Goal: Task Accomplishment & Management: Manage account settings

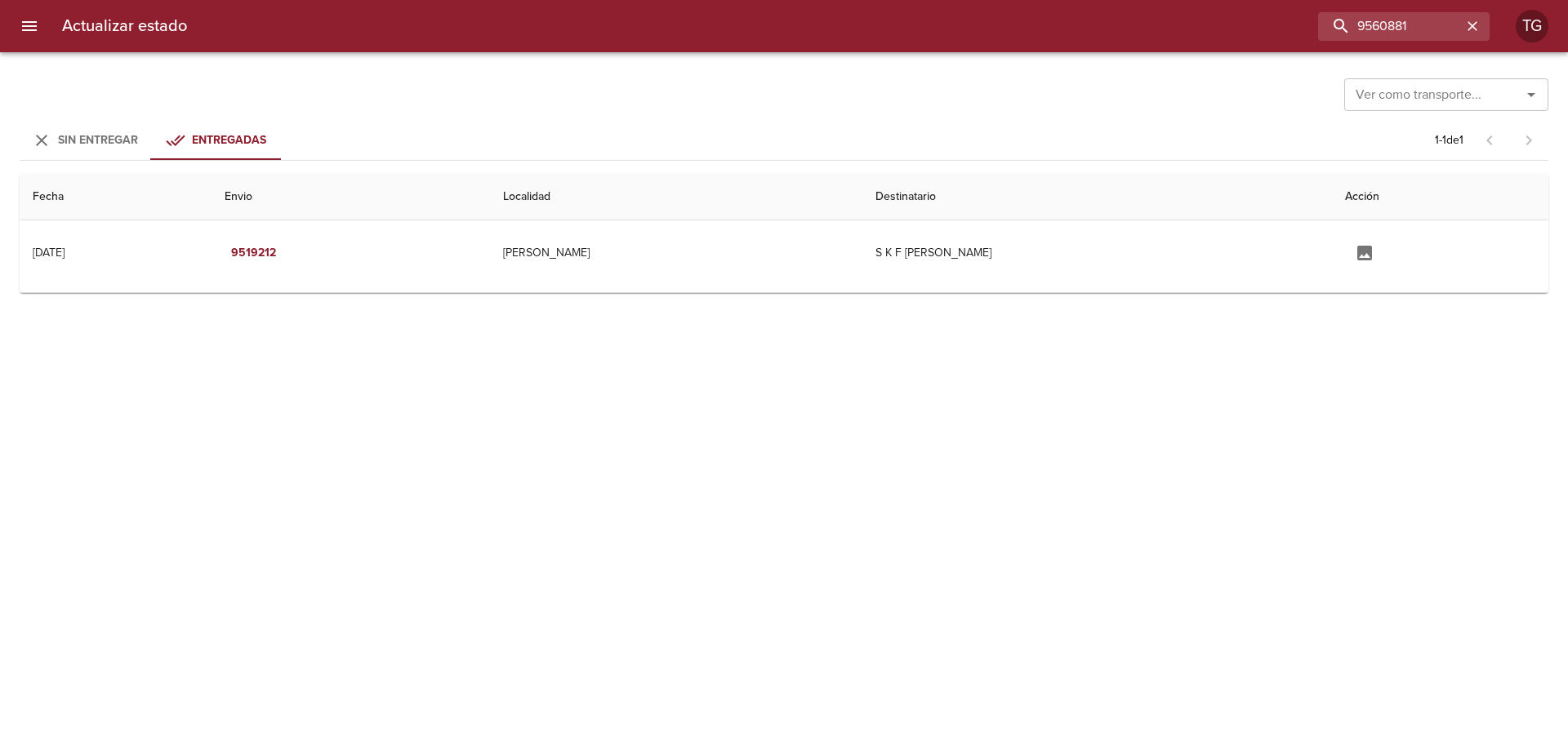
type input "9560881"
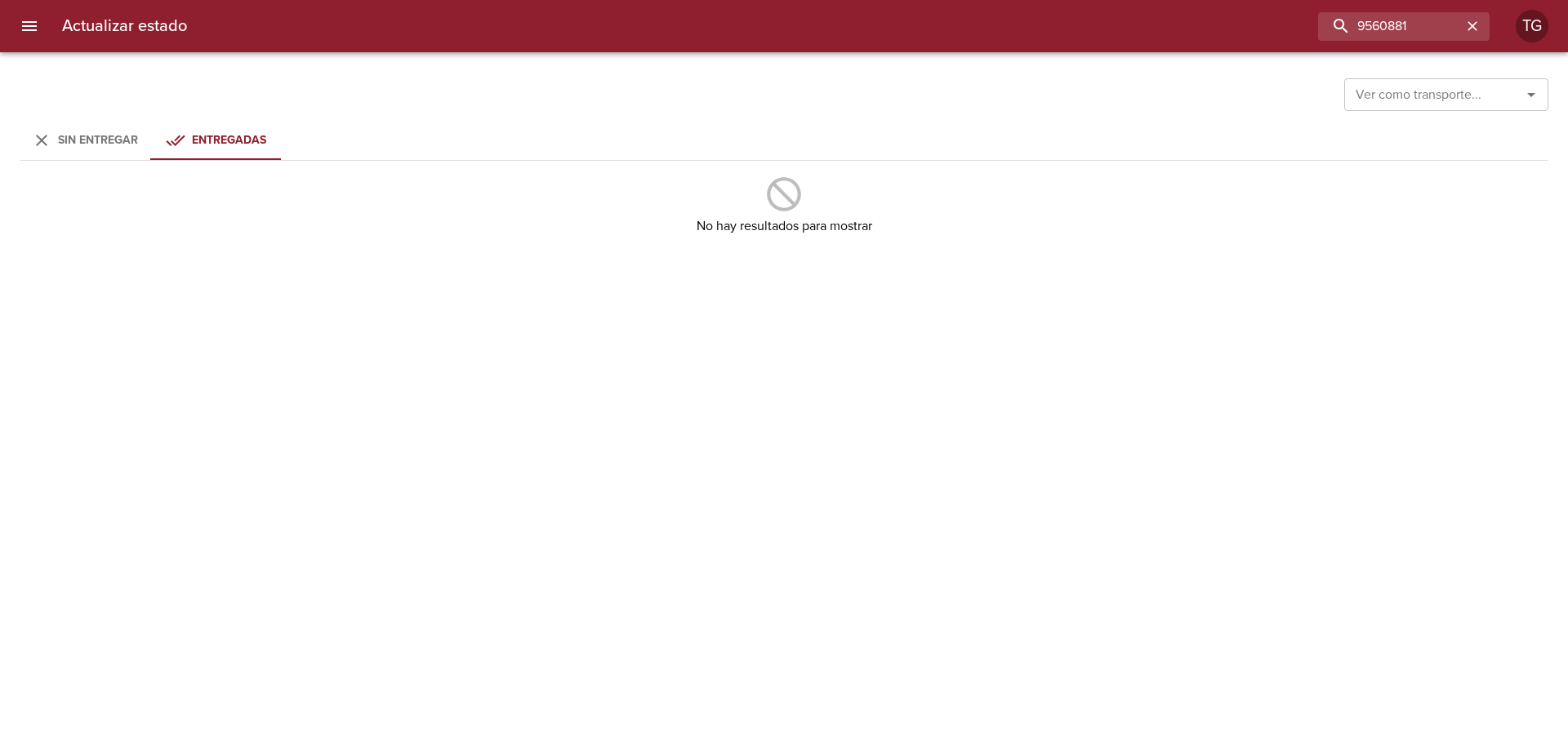
drag, startPoint x: 96, startPoint y: 160, endPoint x: 102, endPoint y: 141, distance: 19.9
click at [102, 141] on div "Ver como transporte... Ver como transporte... Sin Entregar Entregadas No hay re…" at bounding box center [784, 402] width 1568 height 698
drag, startPoint x: 102, startPoint y: 141, endPoint x: 448, endPoint y: 203, distance: 351.5
click at [102, 140] on span "Sin Entregar" at bounding box center [98, 139] width 80 height 14
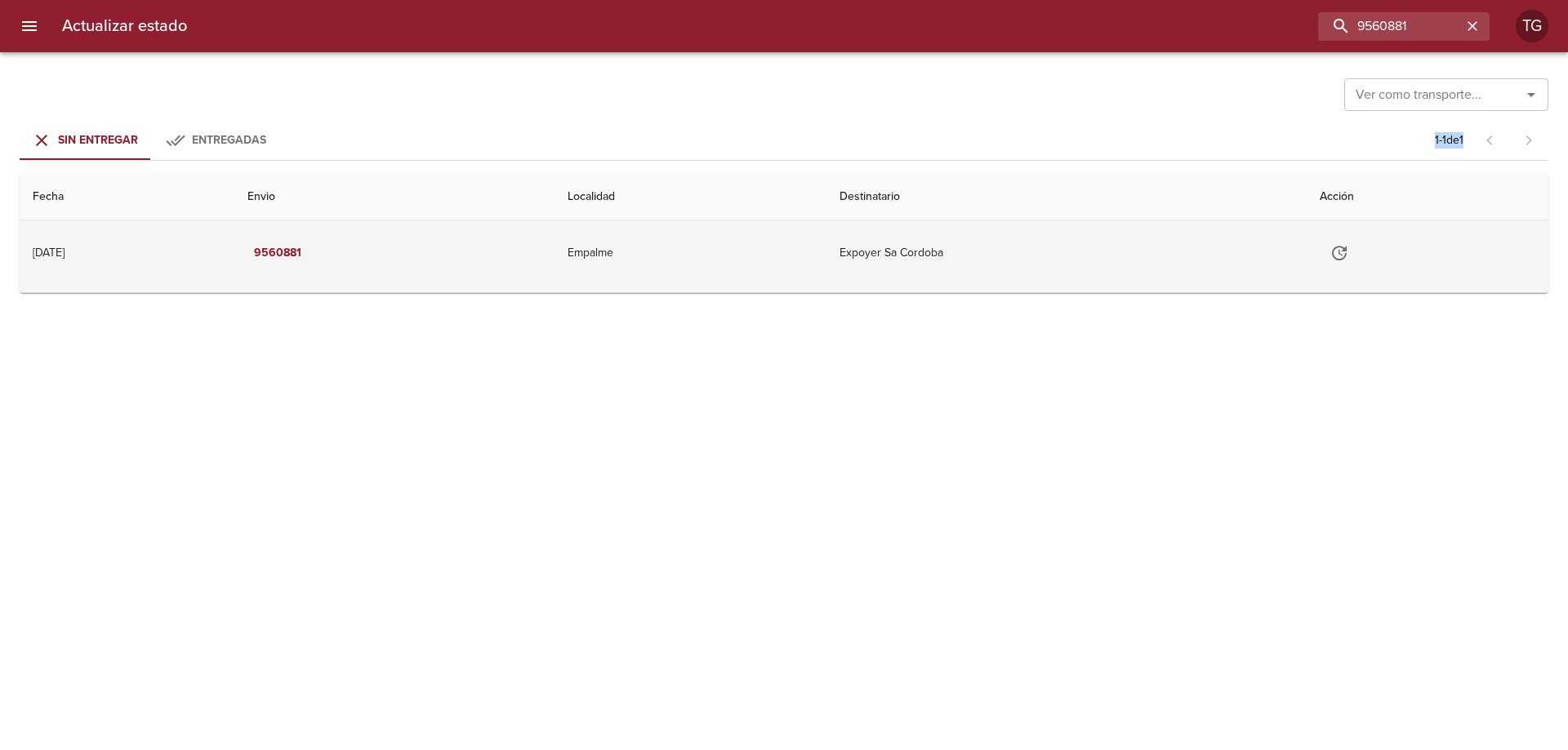
click at [754, 268] on td "Empalme" at bounding box center [690, 252] width 272 height 65
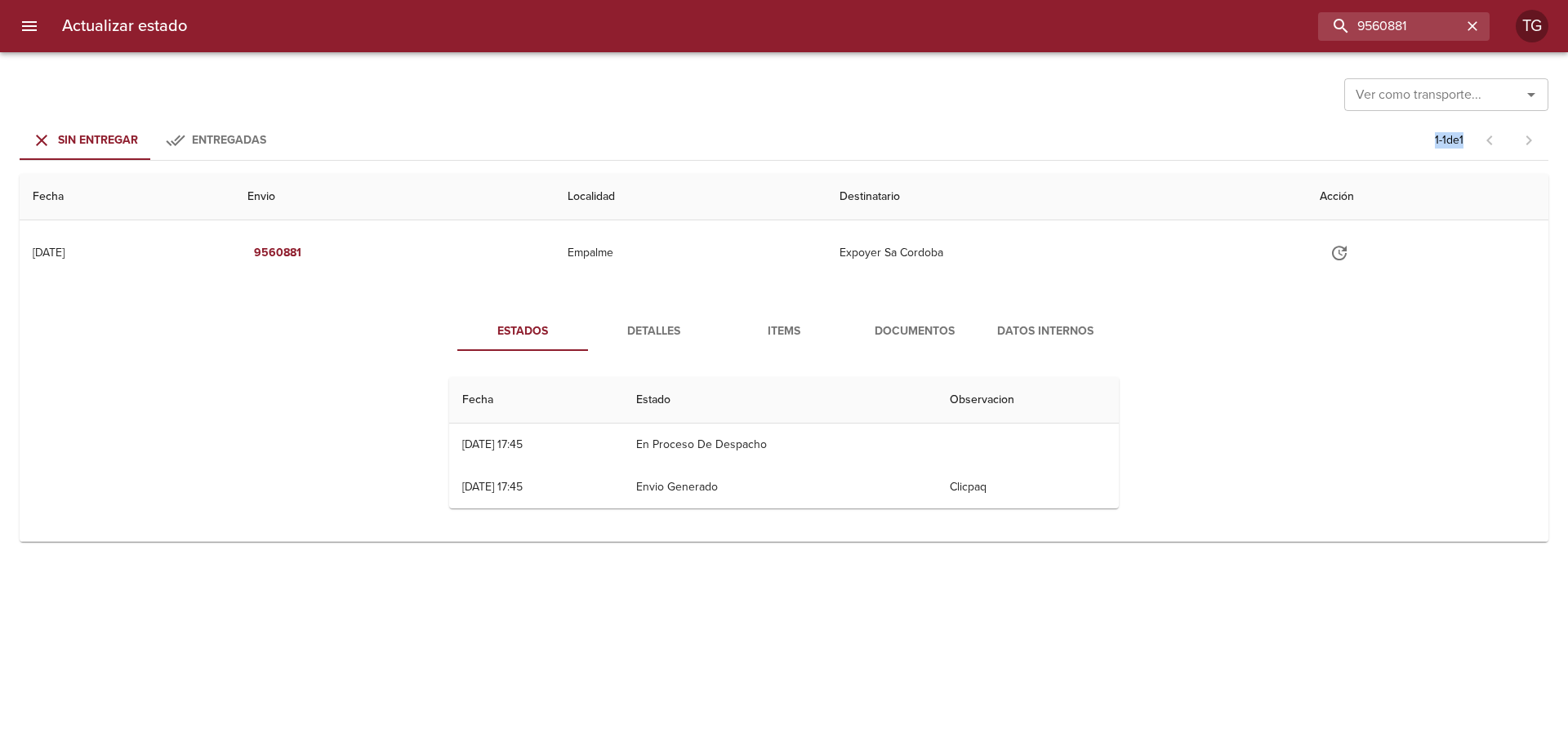
click at [925, 336] on span "Documentos" at bounding box center [915, 332] width 111 height 21
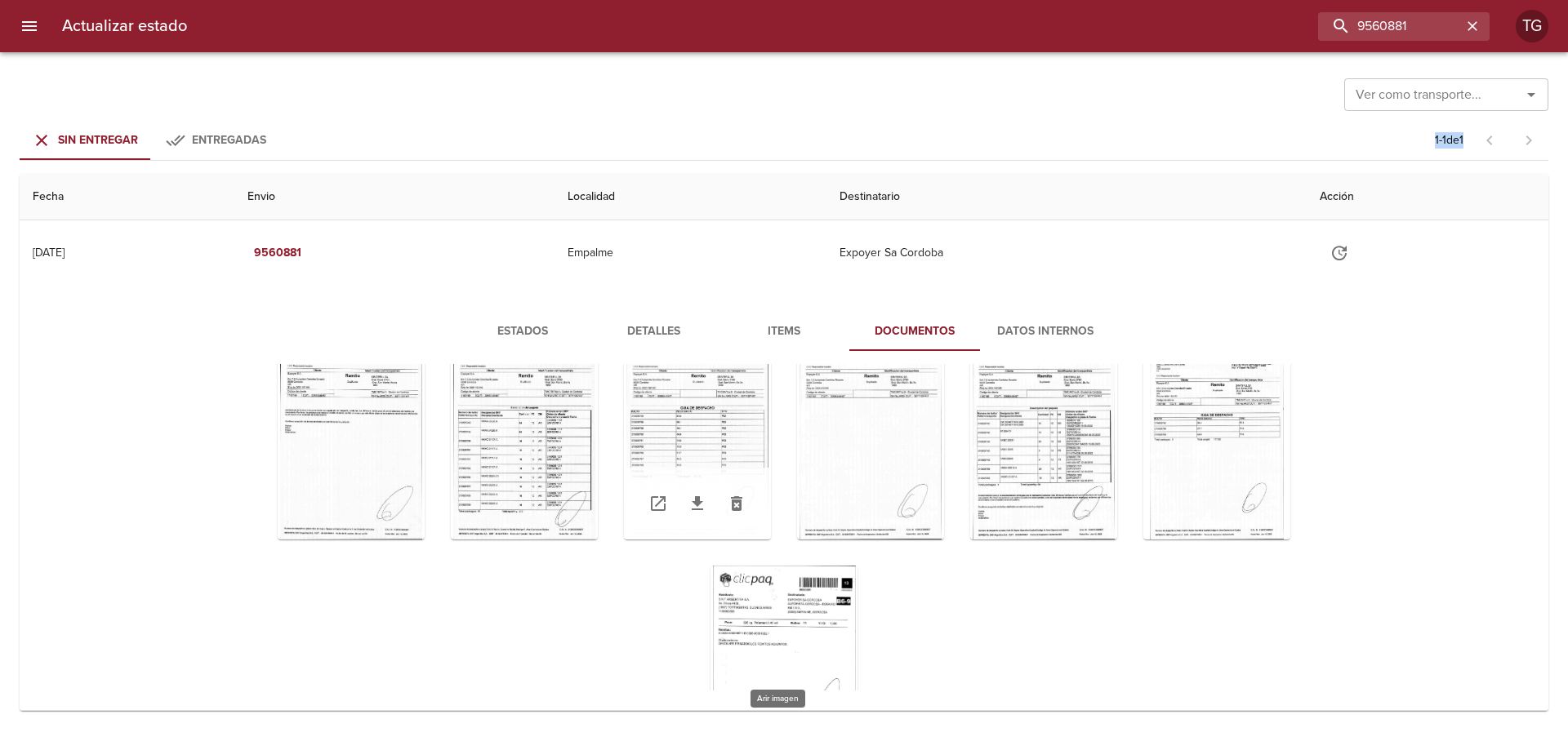
scroll to position [177, 0]
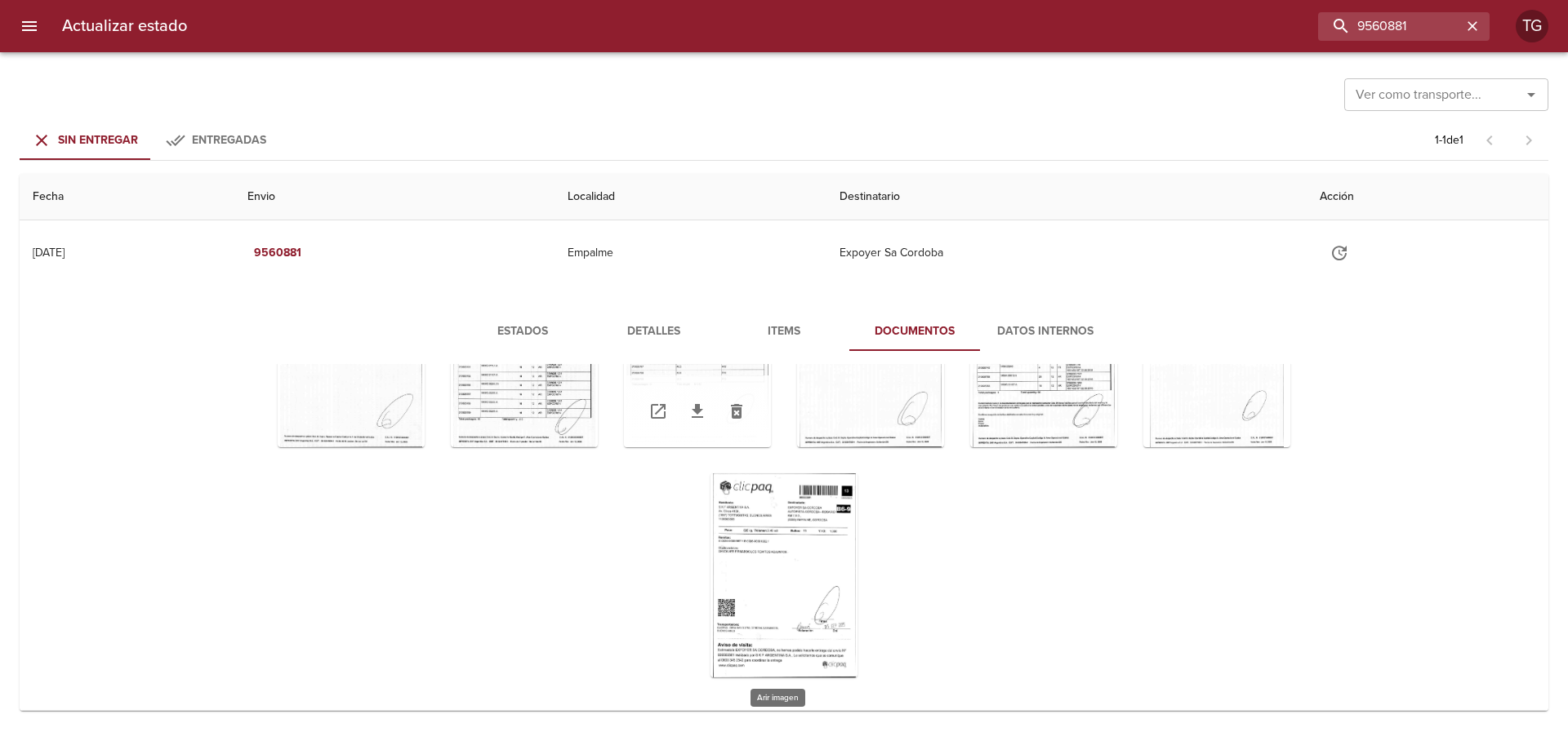
click at [744, 551] on div "Tabla de envíos del cliente" at bounding box center [784, 575] width 147 height 204
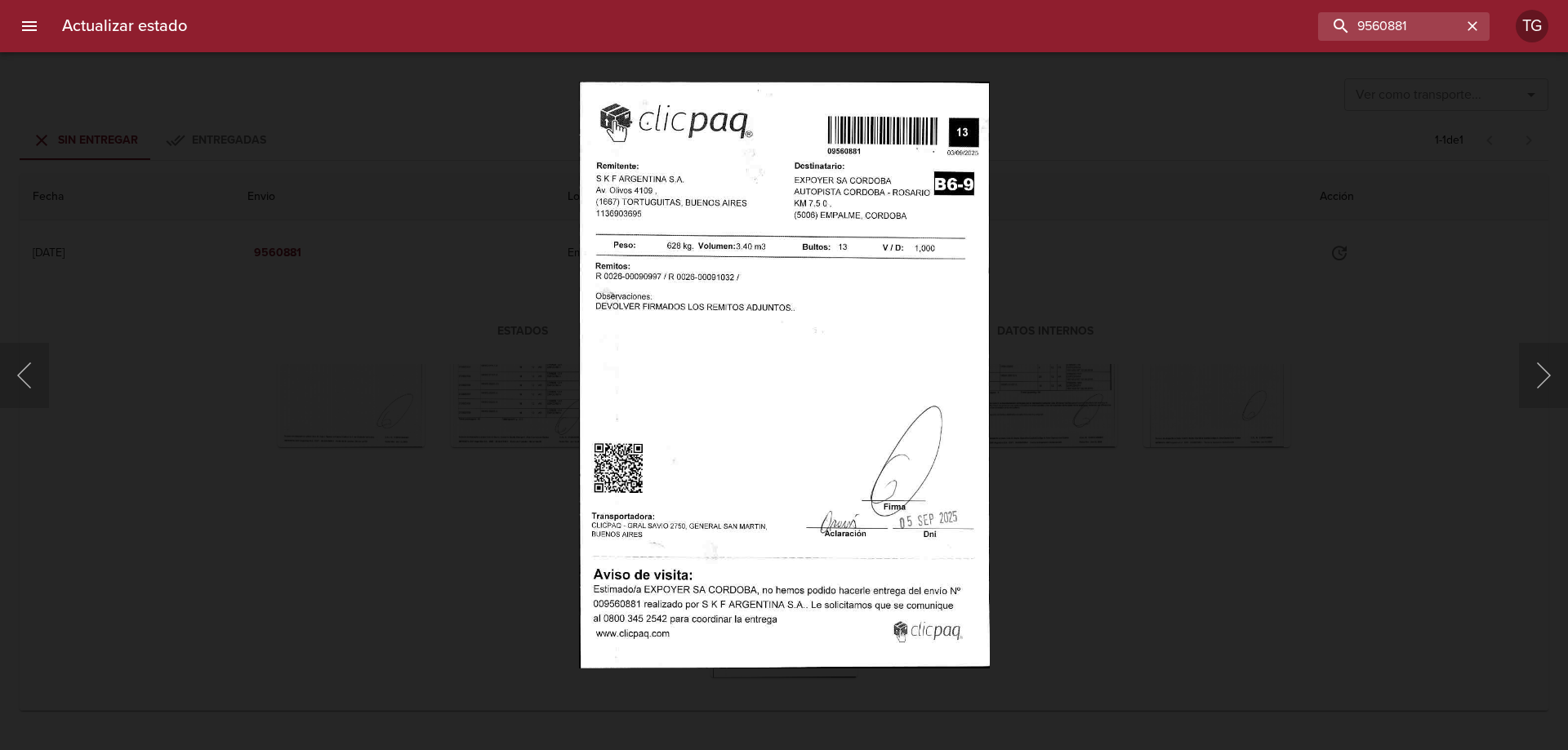
drag, startPoint x: 1136, startPoint y: 476, endPoint x: 1121, endPoint y: 455, distance: 25.8
click at [1130, 476] on div "Lightbox" at bounding box center [784, 375] width 1568 height 750
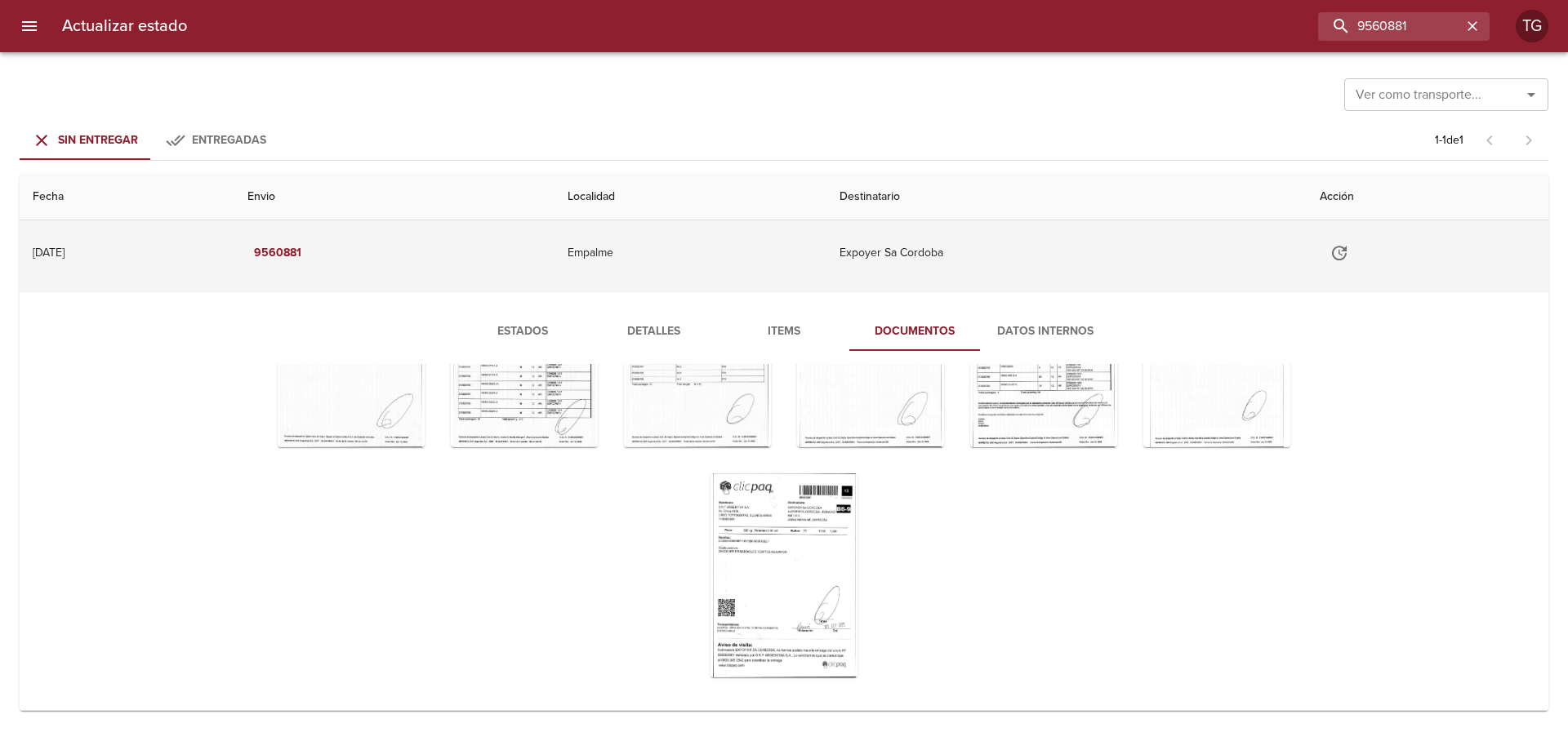
click at [1349, 261] on icon "Tabla de envíos del cliente" at bounding box center [1339, 253] width 20 height 20
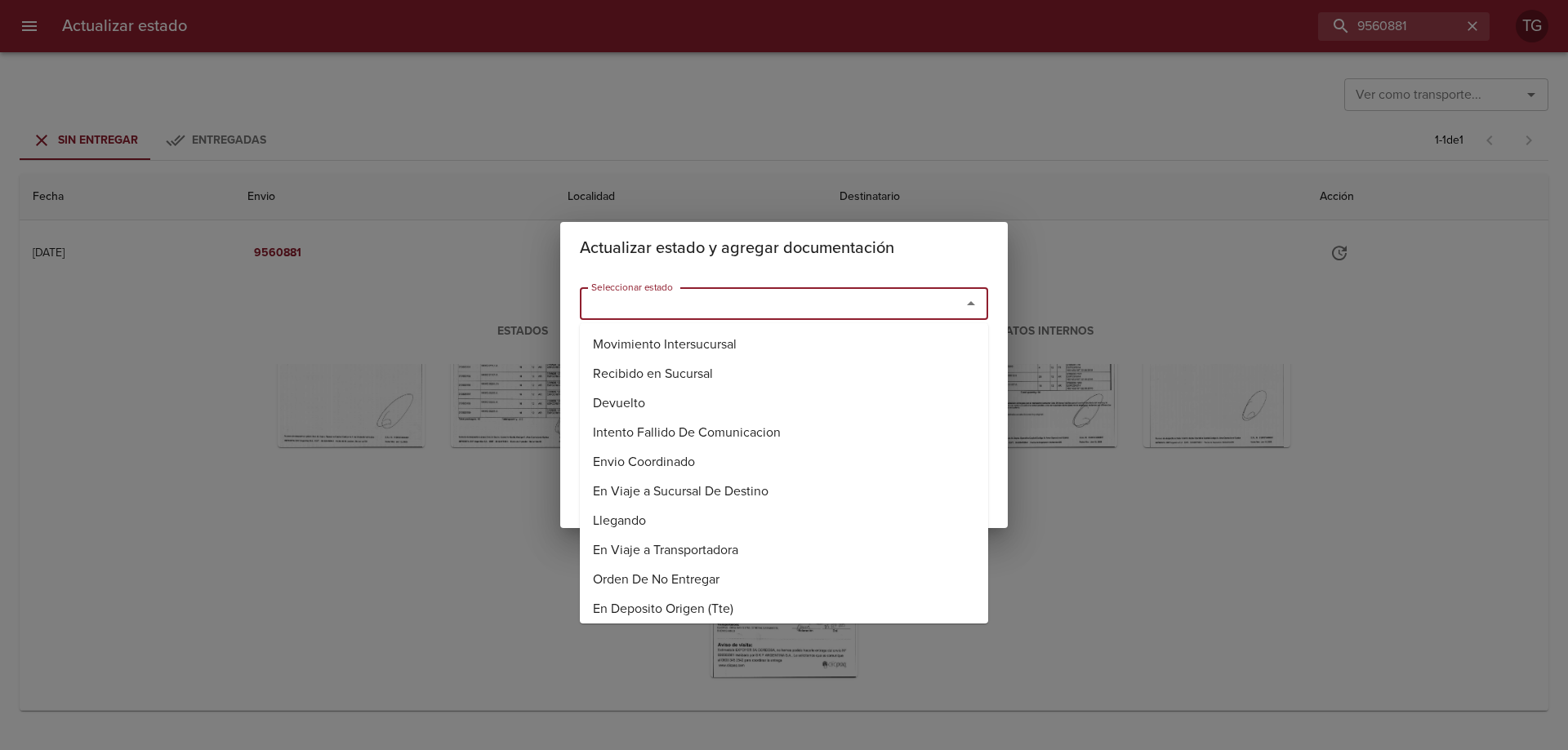
click at [703, 301] on input "Seleccionar estado" at bounding box center [760, 304] width 350 height 23
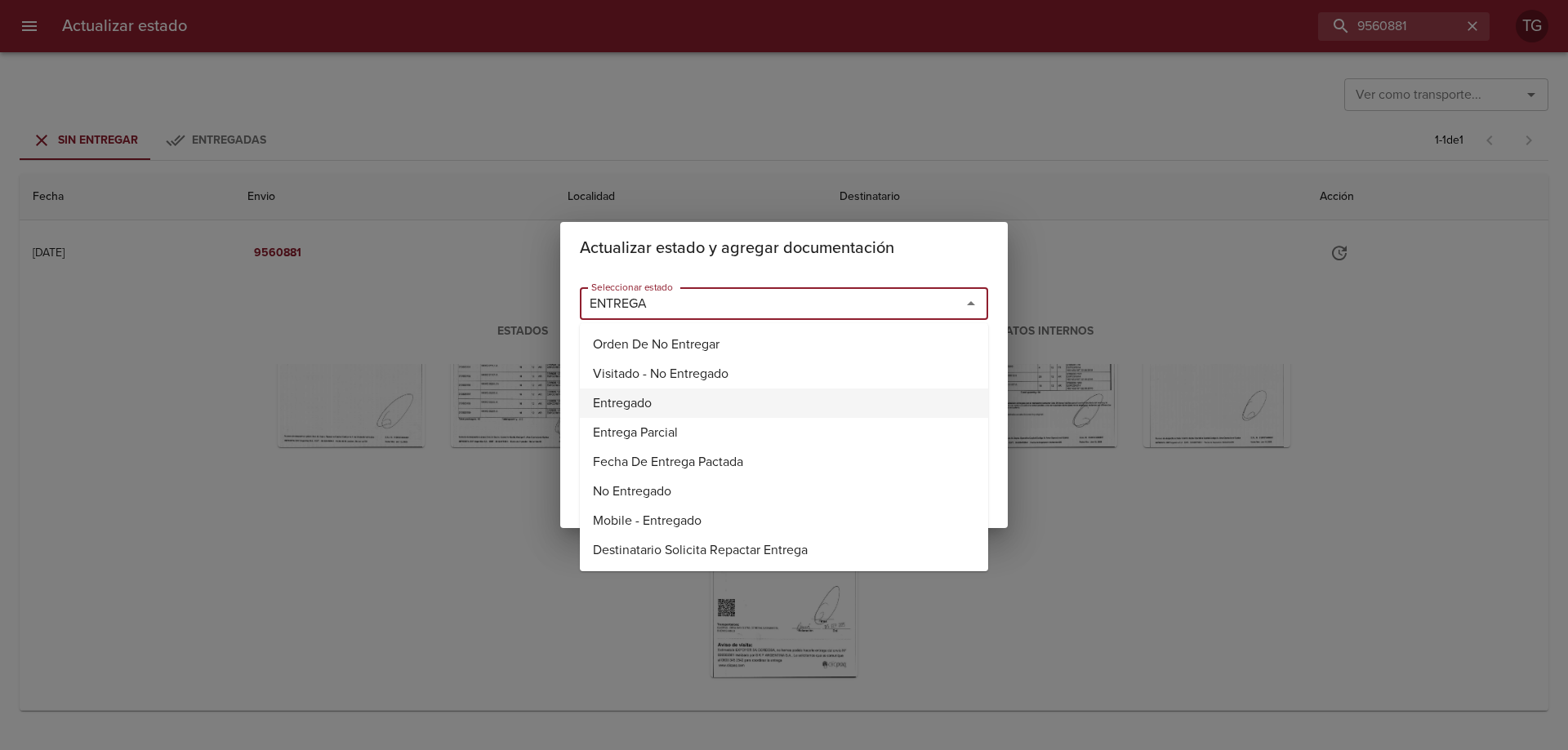
click at [651, 410] on li "Entregado" at bounding box center [784, 403] width 408 height 29
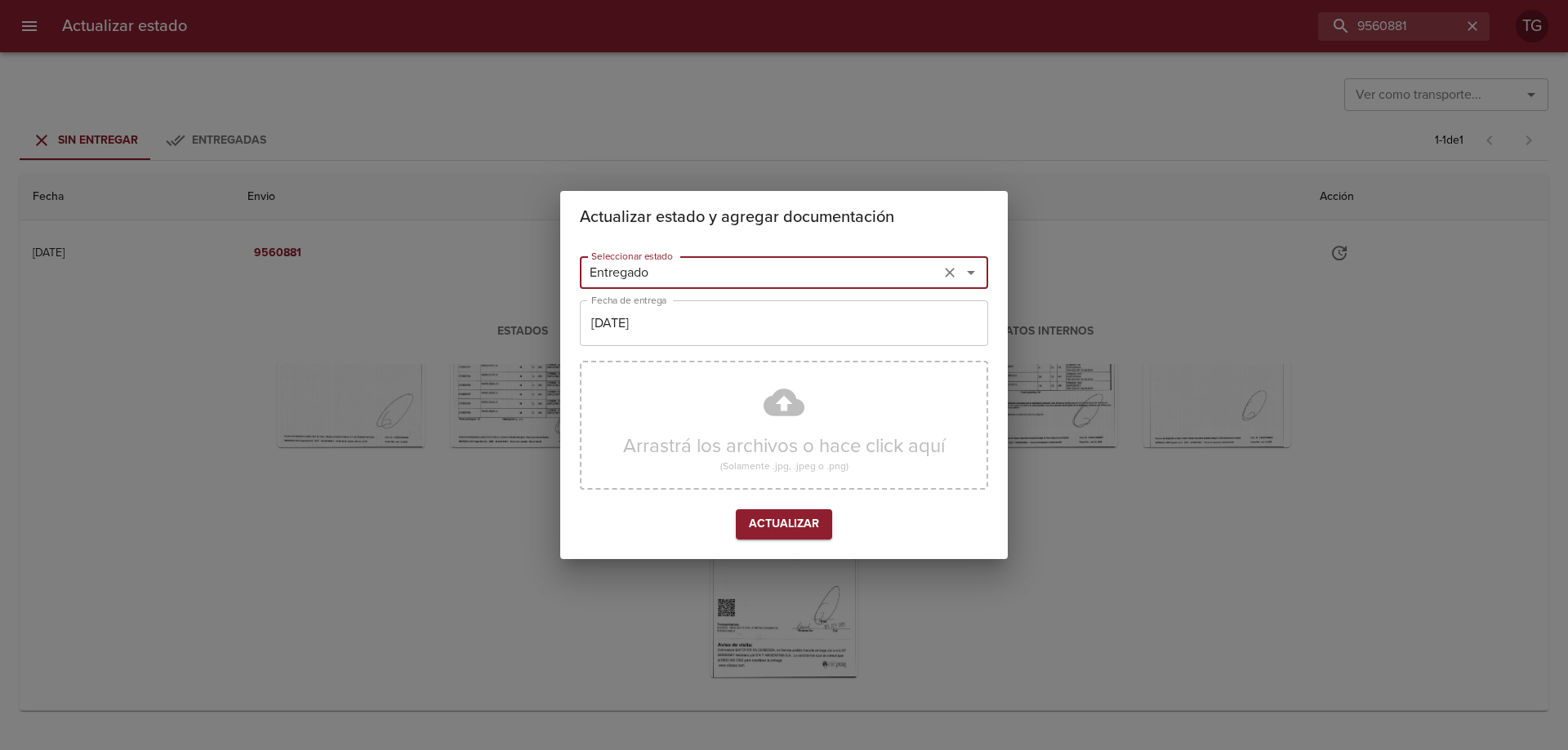
type input "Entregado"
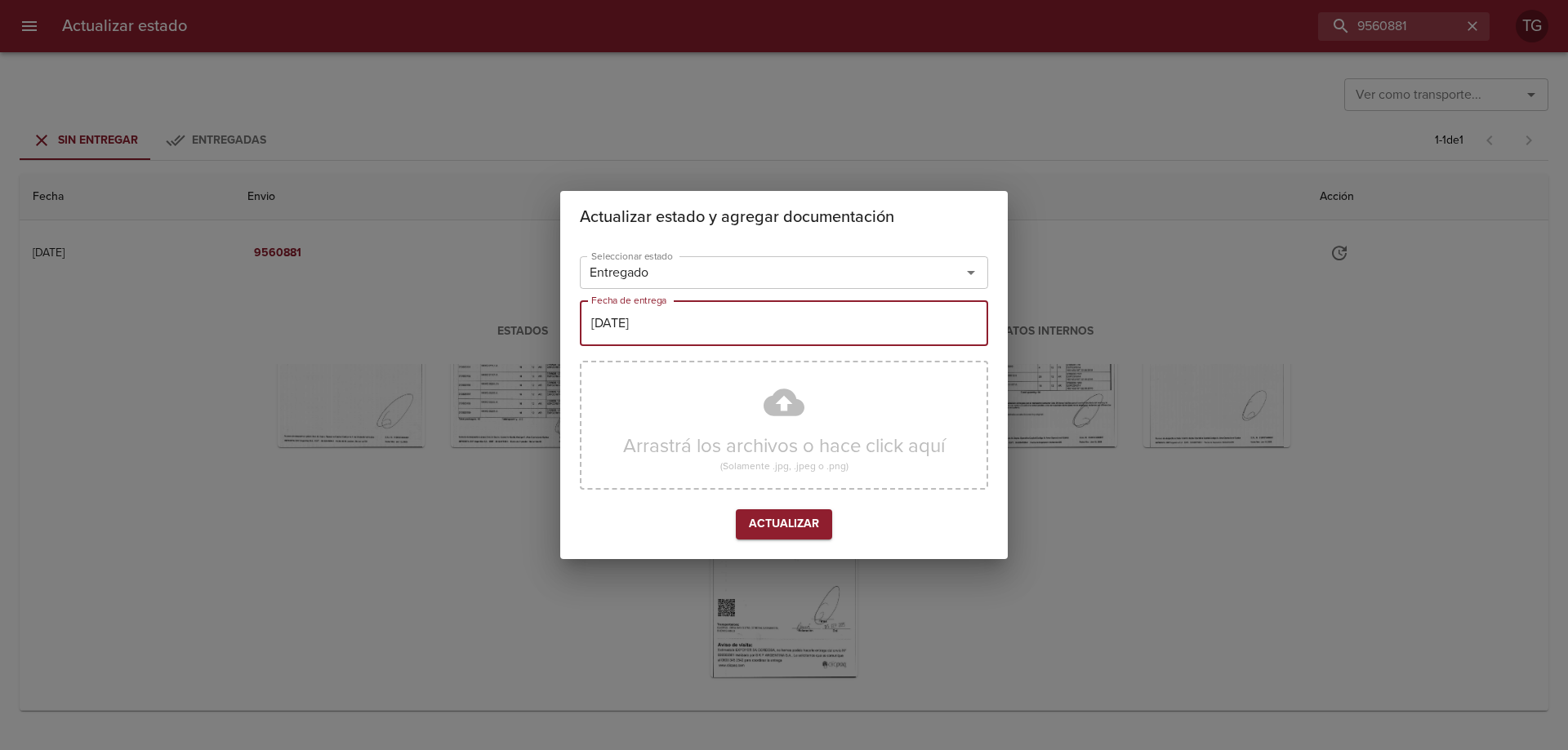
click at [712, 330] on input "[DATE]" at bounding box center [784, 323] width 408 height 46
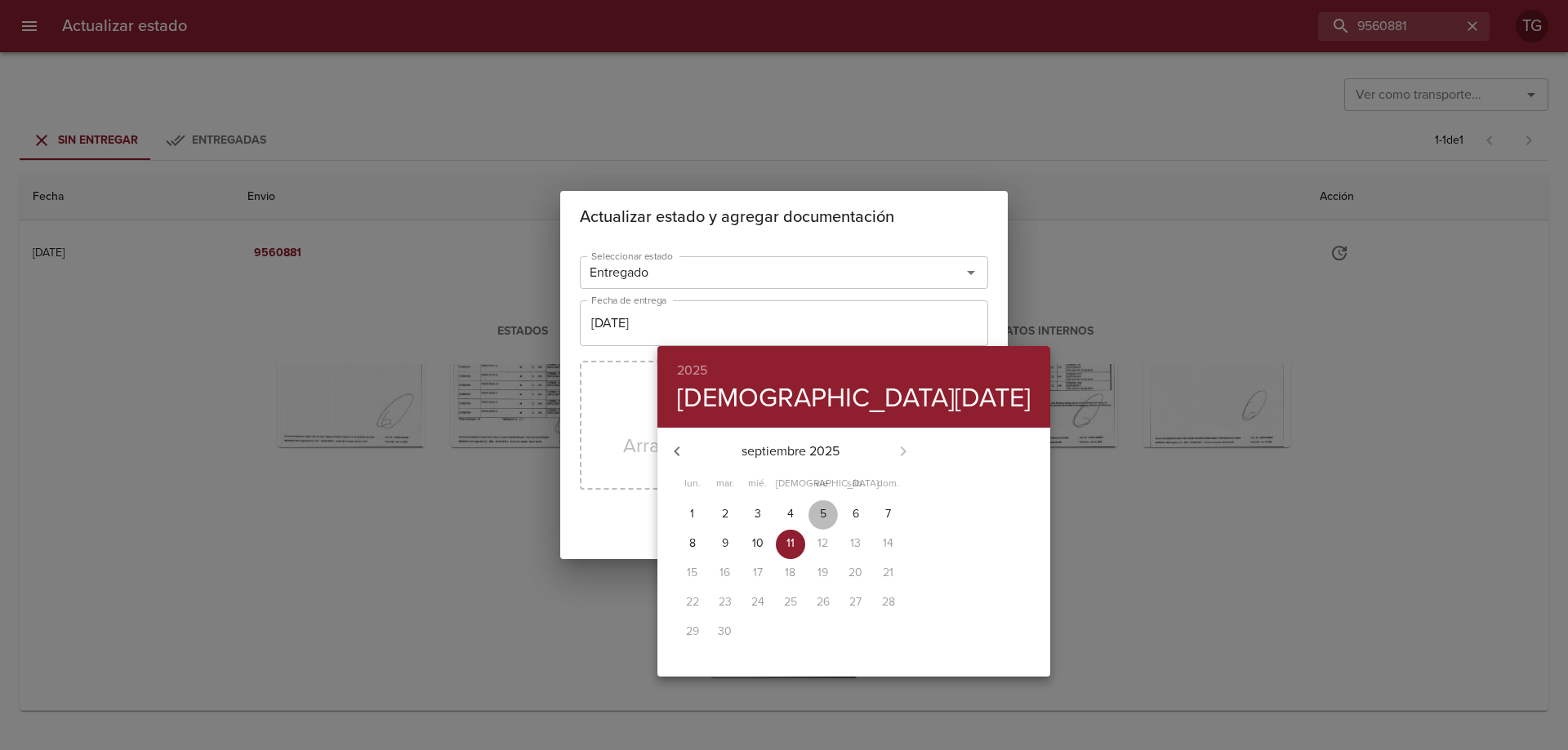
click at [824, 512] on span "5" at bounding box center [823, 514] width 29 height 16
type input "[DATE]"
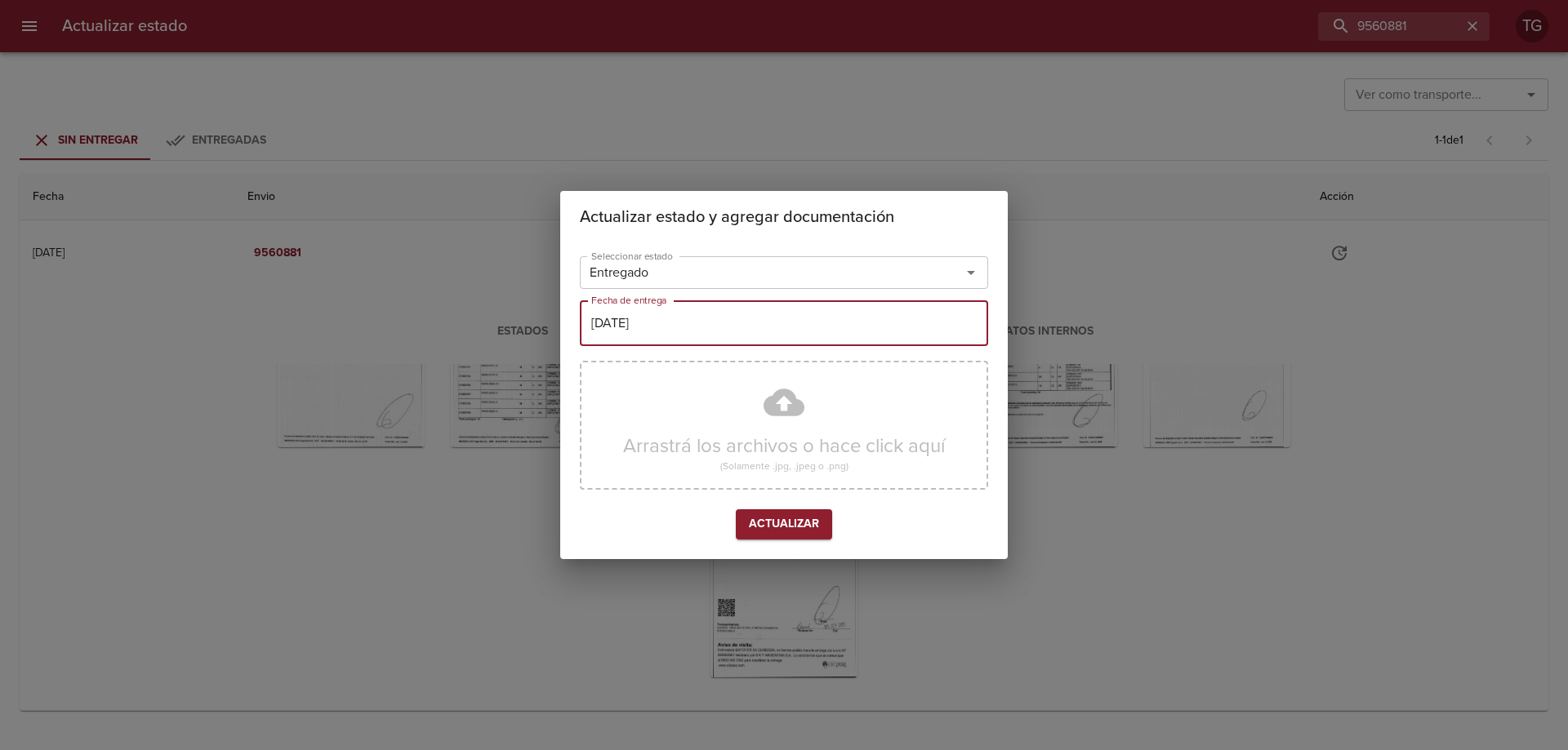
click at [799, 529] on span "Actualizar" at bounding box center [784, 525] width 71 height 21
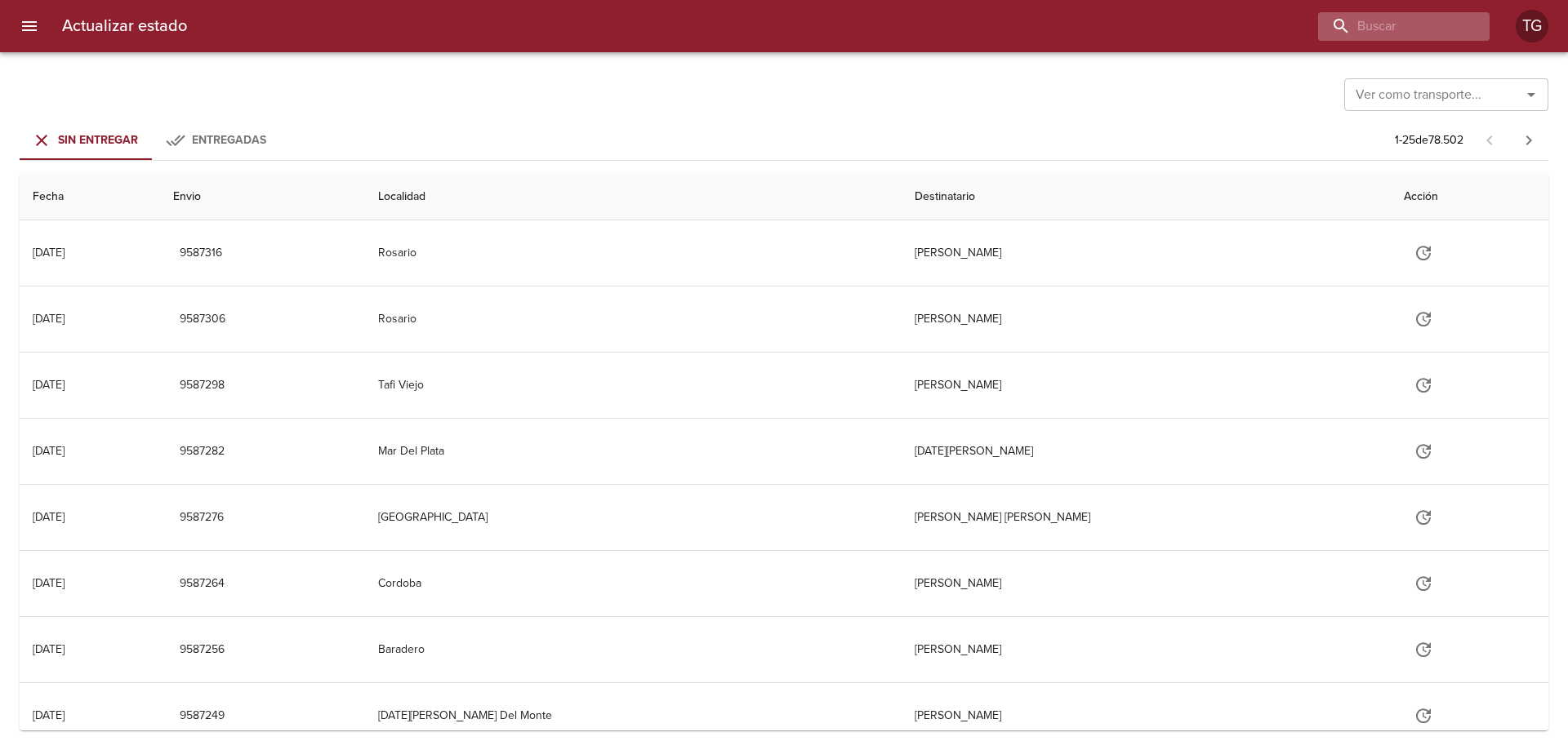
drag, startPoint x: 1404, startPoint y: 9, endPoint x: 1395, endPoint y: 26, distance: 19.2
click at [1398, 21] on div "Actualizar estado TG" at bounding box center [784, 26] width 1568 height 53
click at [1395, 26] on input "buscar" at bounding box center [1357, 26] width 209 height 28
paste input "9550170"
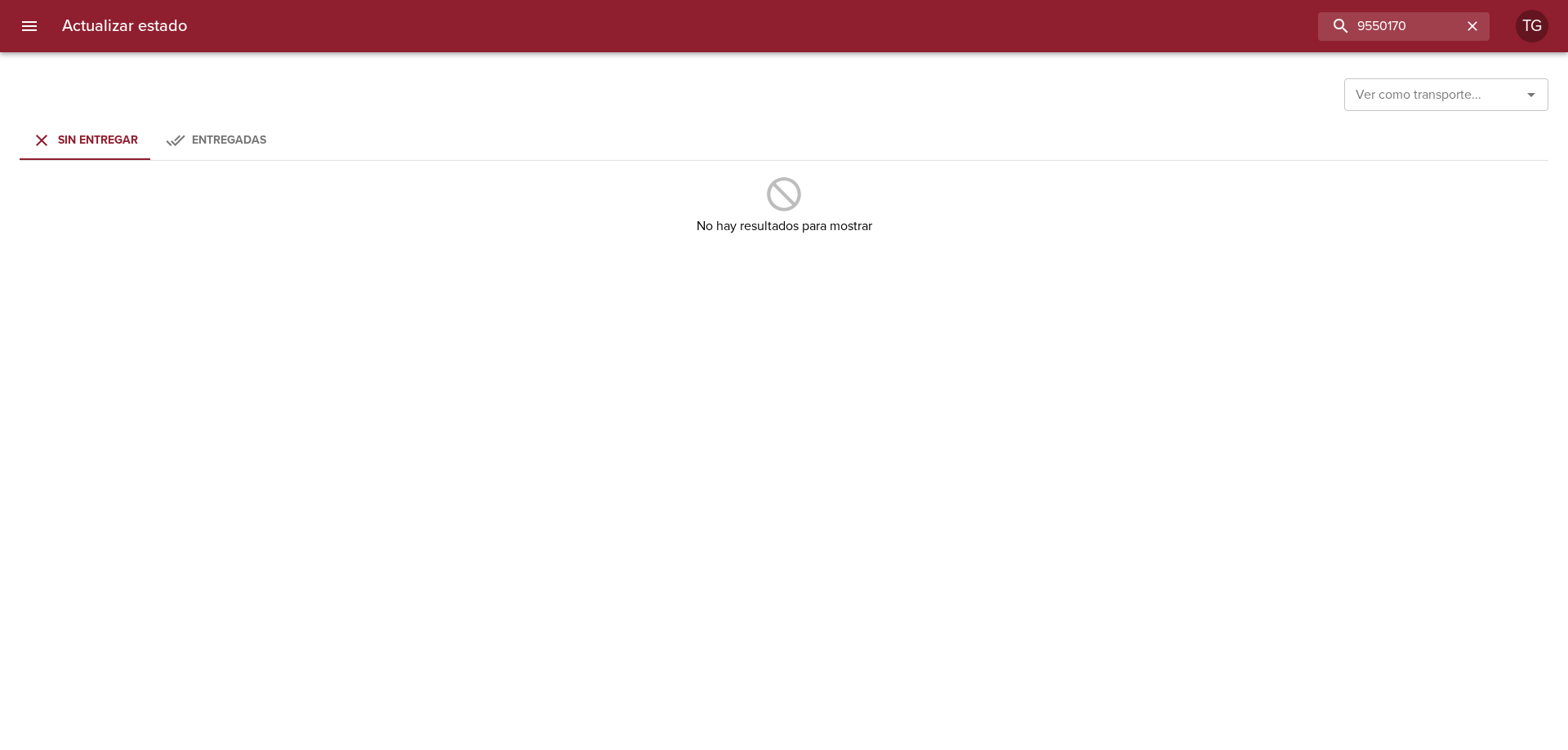
drag, startPoint x: 208, startPoint y: 152, endPoint x: 318, endPoint y: 142, distance: 110.5
click at [209, 149] on button "Entregadas" at bounding box center [216, 140] width 131 height 40
click at [1367, 28] on input "9550170" at bounding box center [1357, 26] width 209 height 28
type input "9550170"
click at [70, 149] on div "Sin Entregar" at bounding box center [98, 141] width 80 height 21
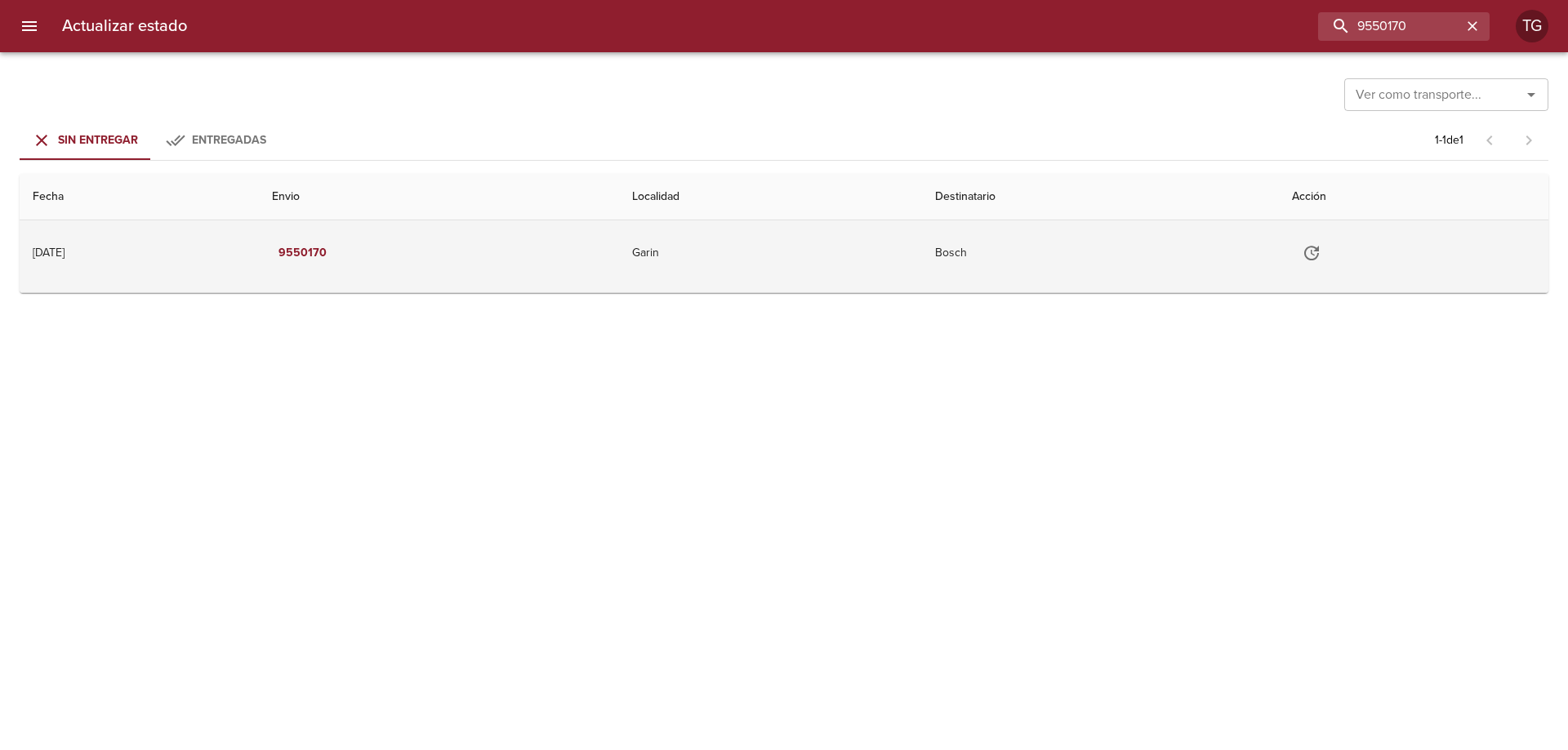
click at [922, 232] on td "Garin" at bounding box center [771, 252] width 303 height 65
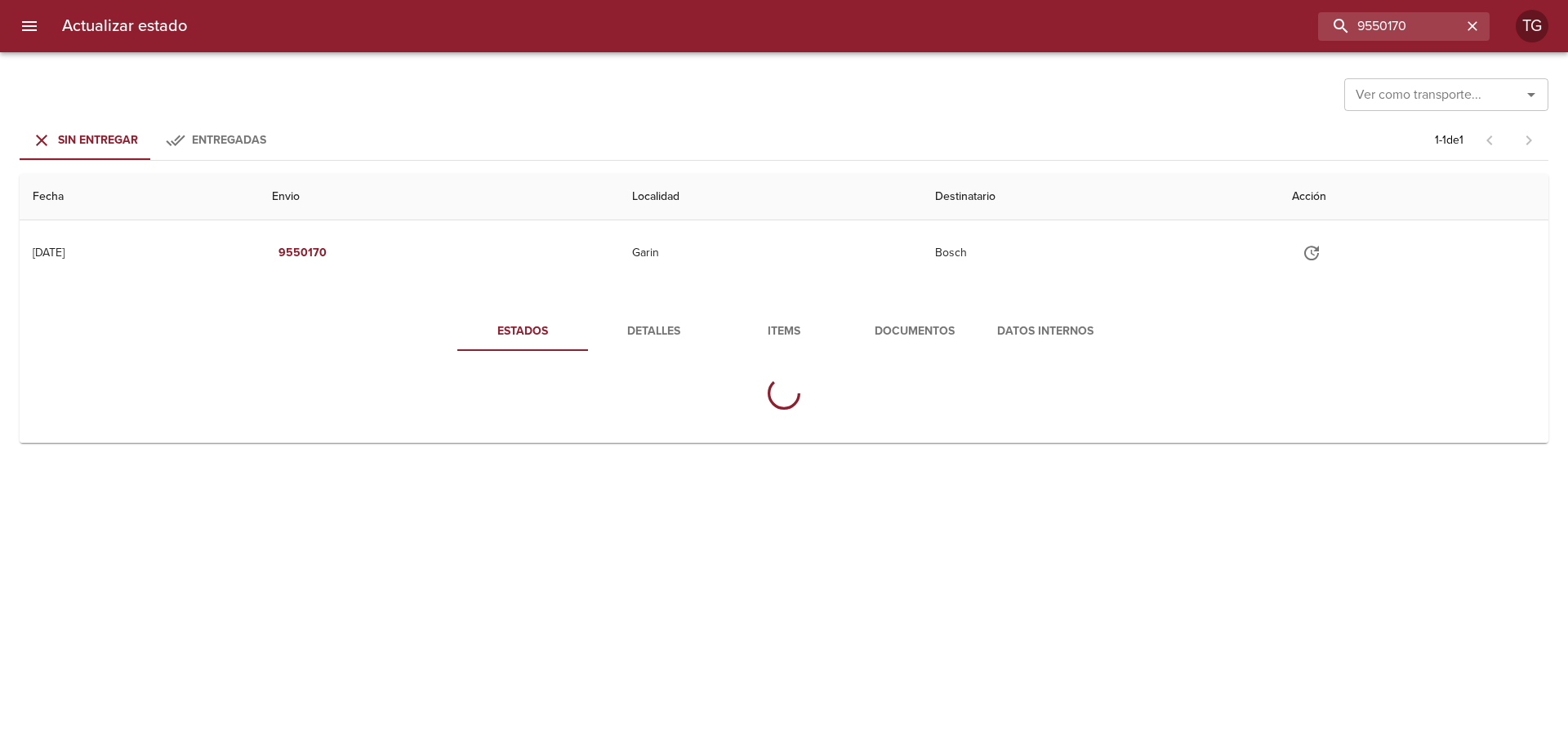
click at [910, 327] on span "Documentos" at bounding box center [915, 332] width 111 height 21
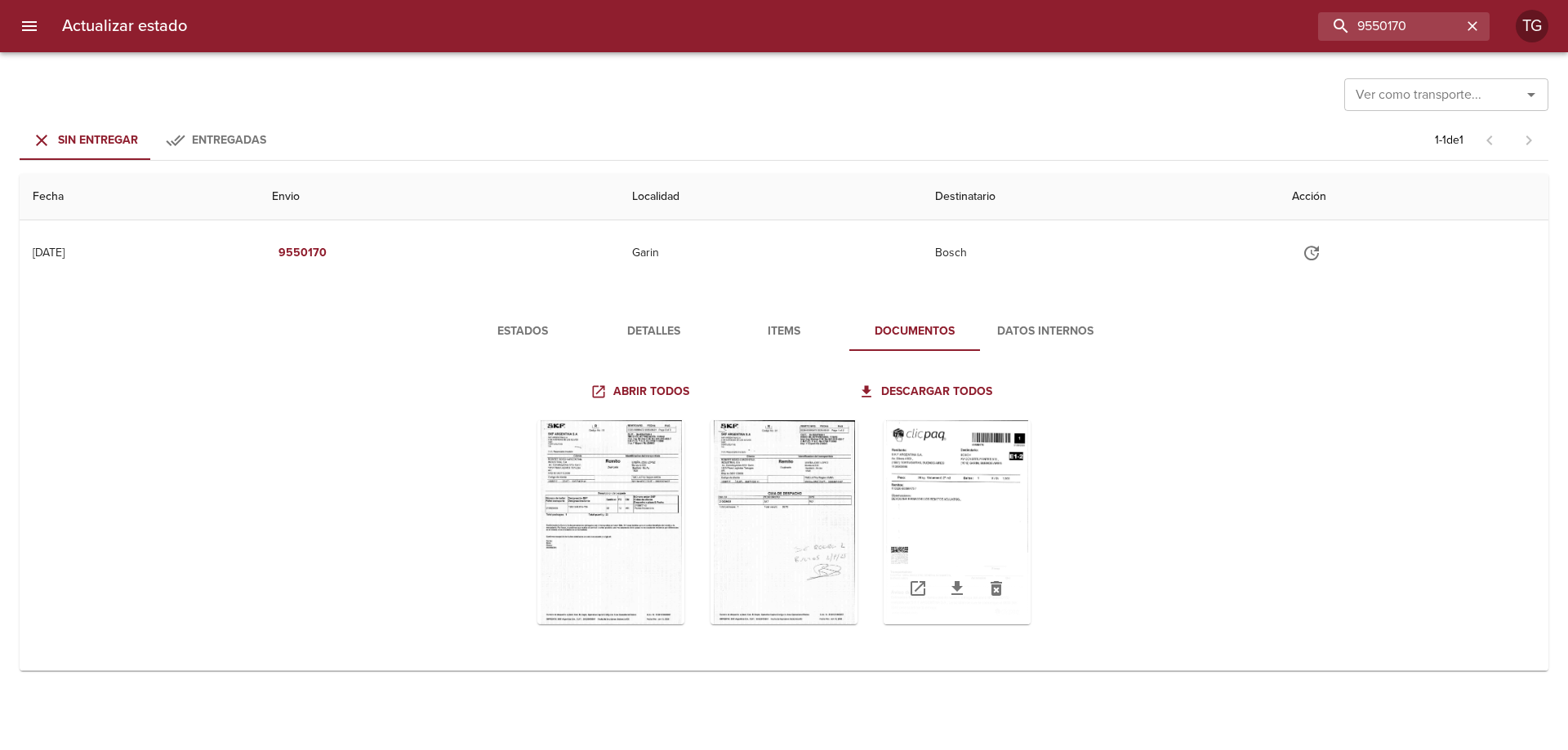
click at [958, 539] on div "Tabla de envíos del cliente" at bounding box center [957, 522] width 147 height 204
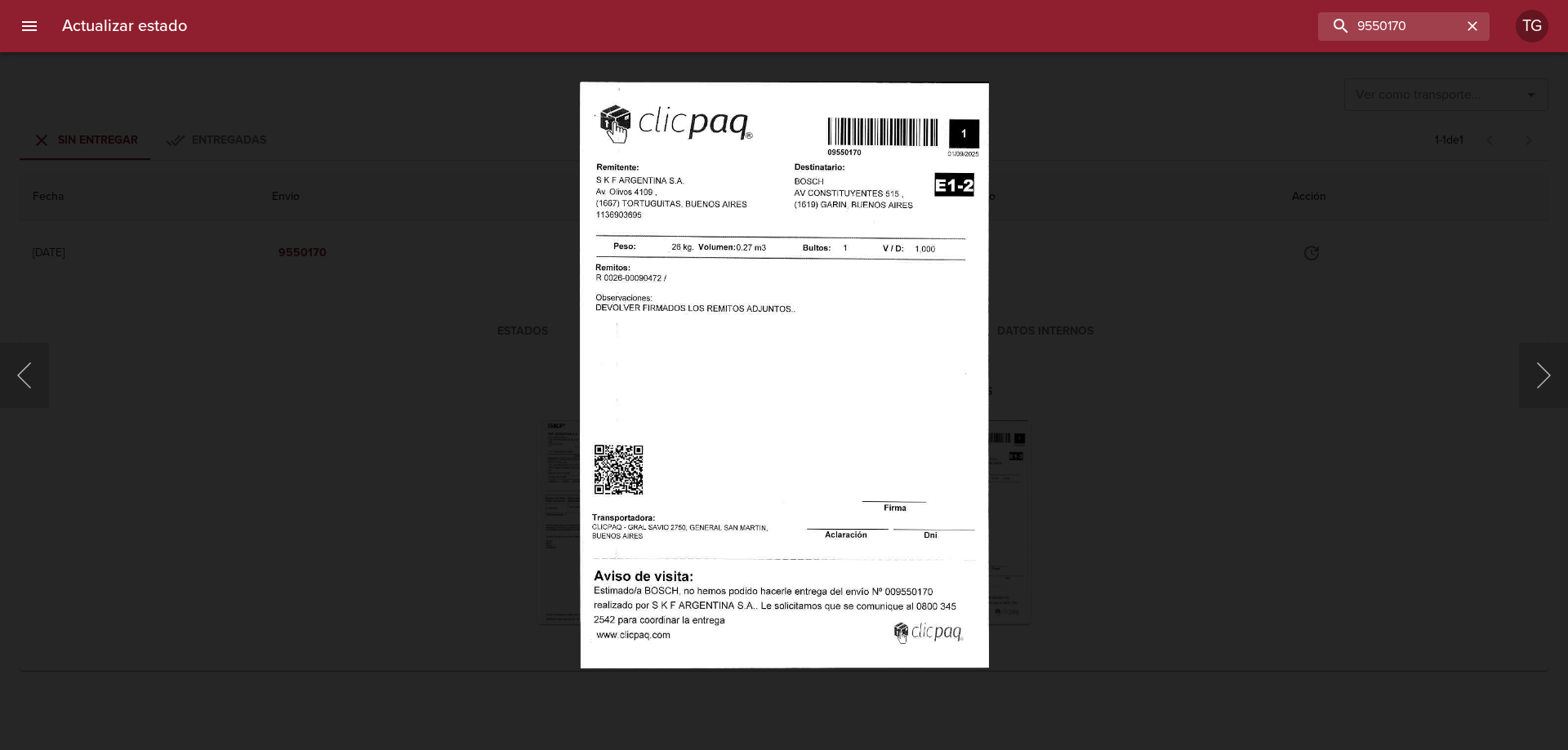
click at [12, 389] on div at bounding box center [8, 375] width 16 height 750
click at [26, 375] on button "Anterior" at bounding box center [24, 375] width 49 height 65
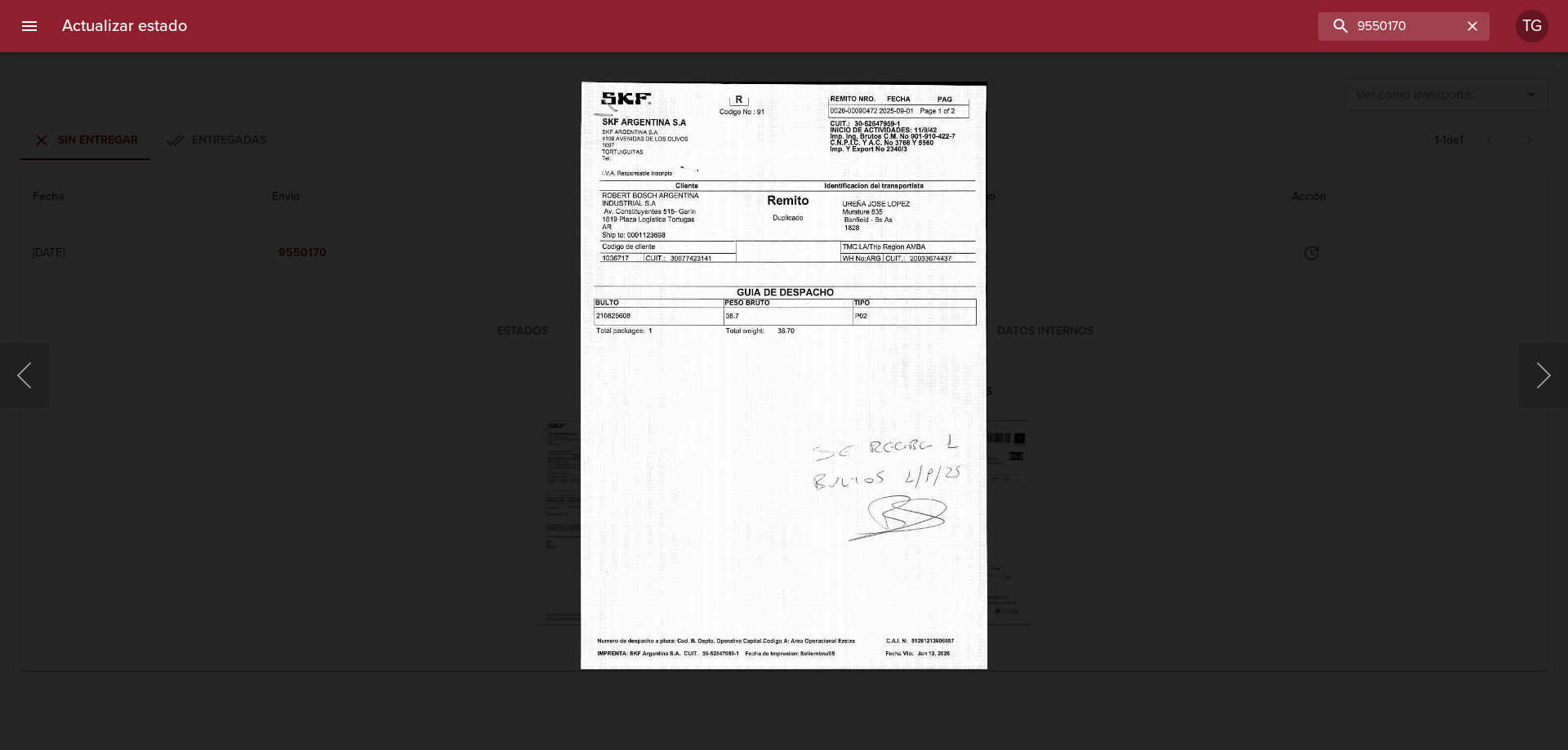
click at [1225, 390] on div "Lightbox" at bounding box center [784, 375] width 1568 height 750
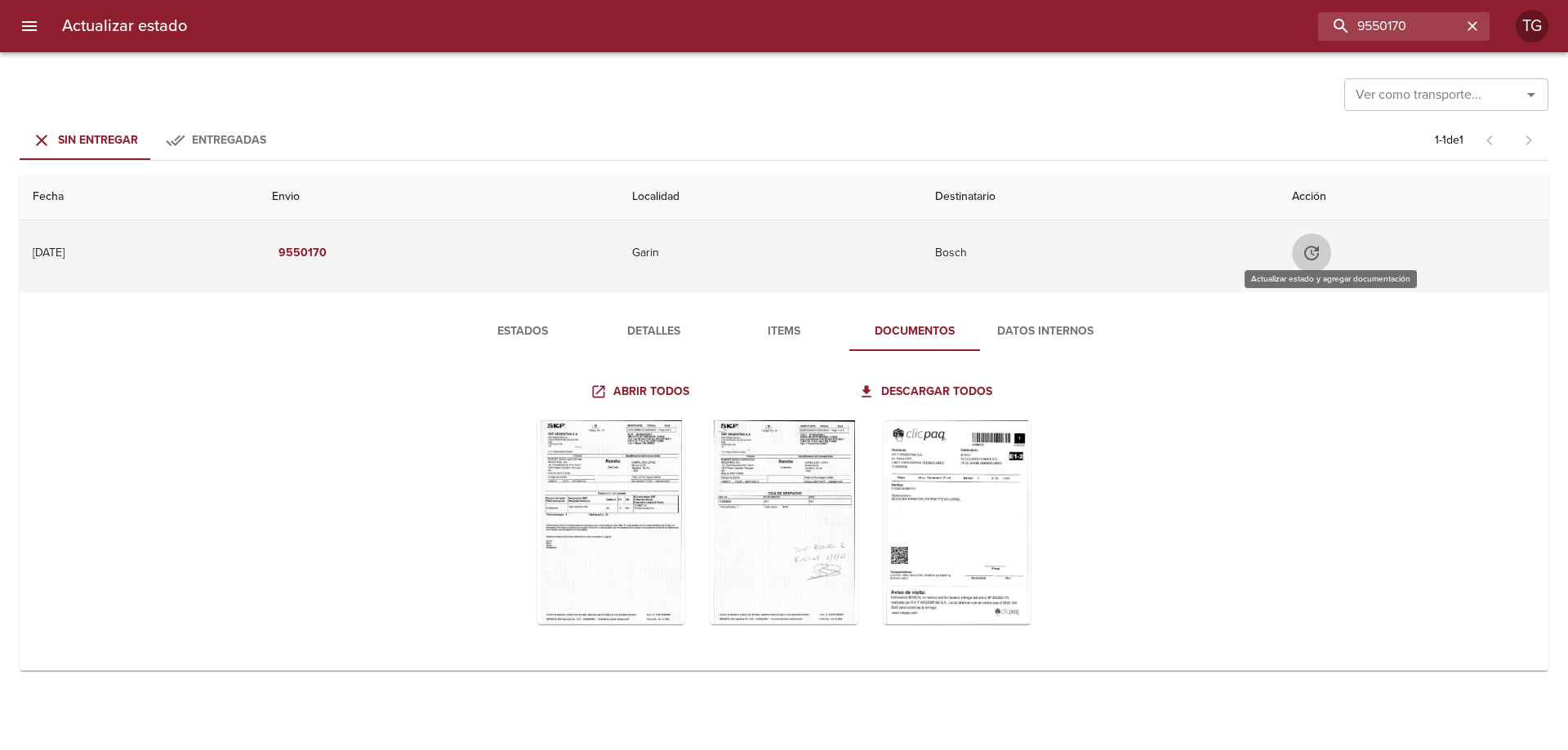
click at [1321, 260] on icon "Tabla de envíos del cliente" at bounding box center [1311, 253] width 20 height 20
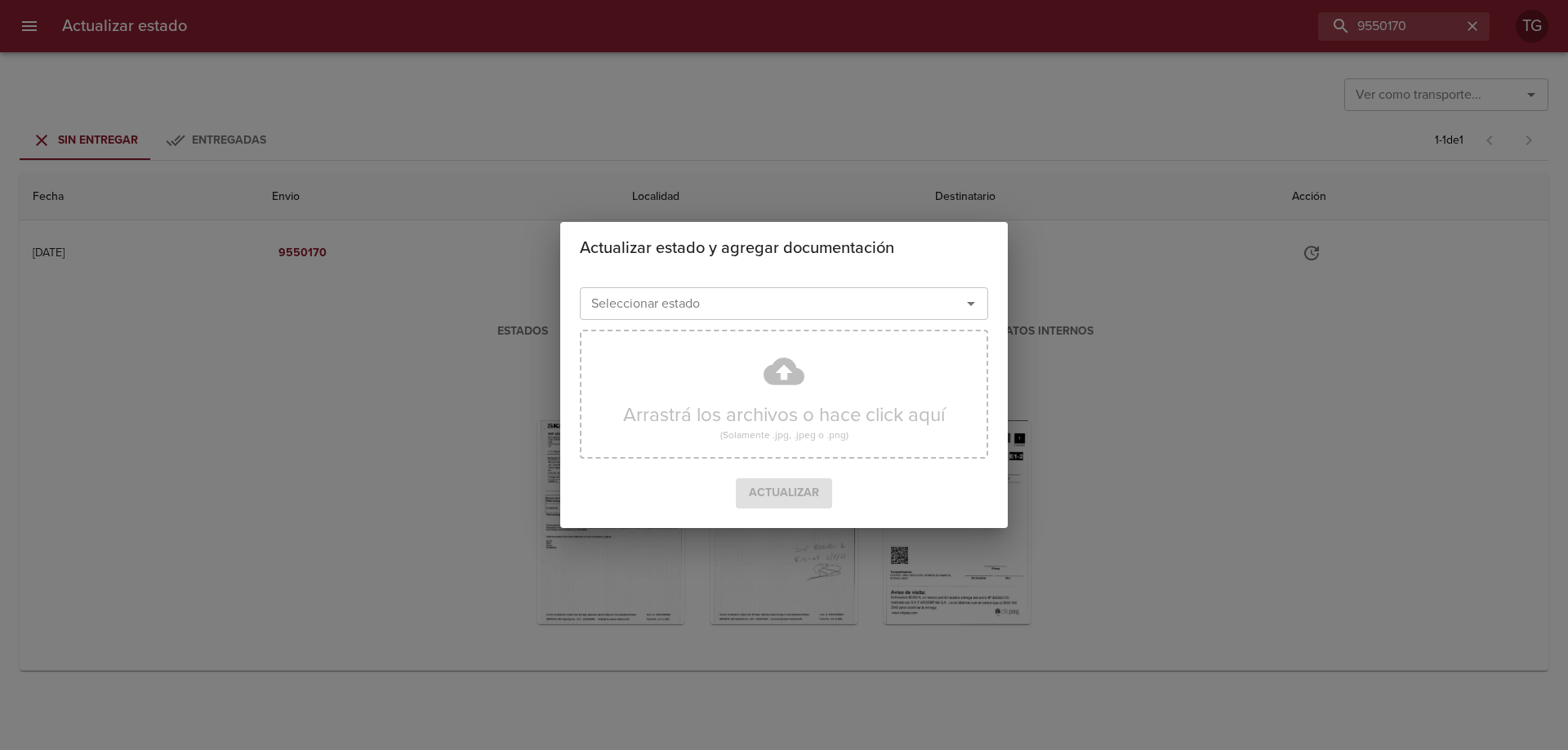
click at [645, 301] on input "Seleccionar estado" at bounding box center [760, 304] width 350 height 23
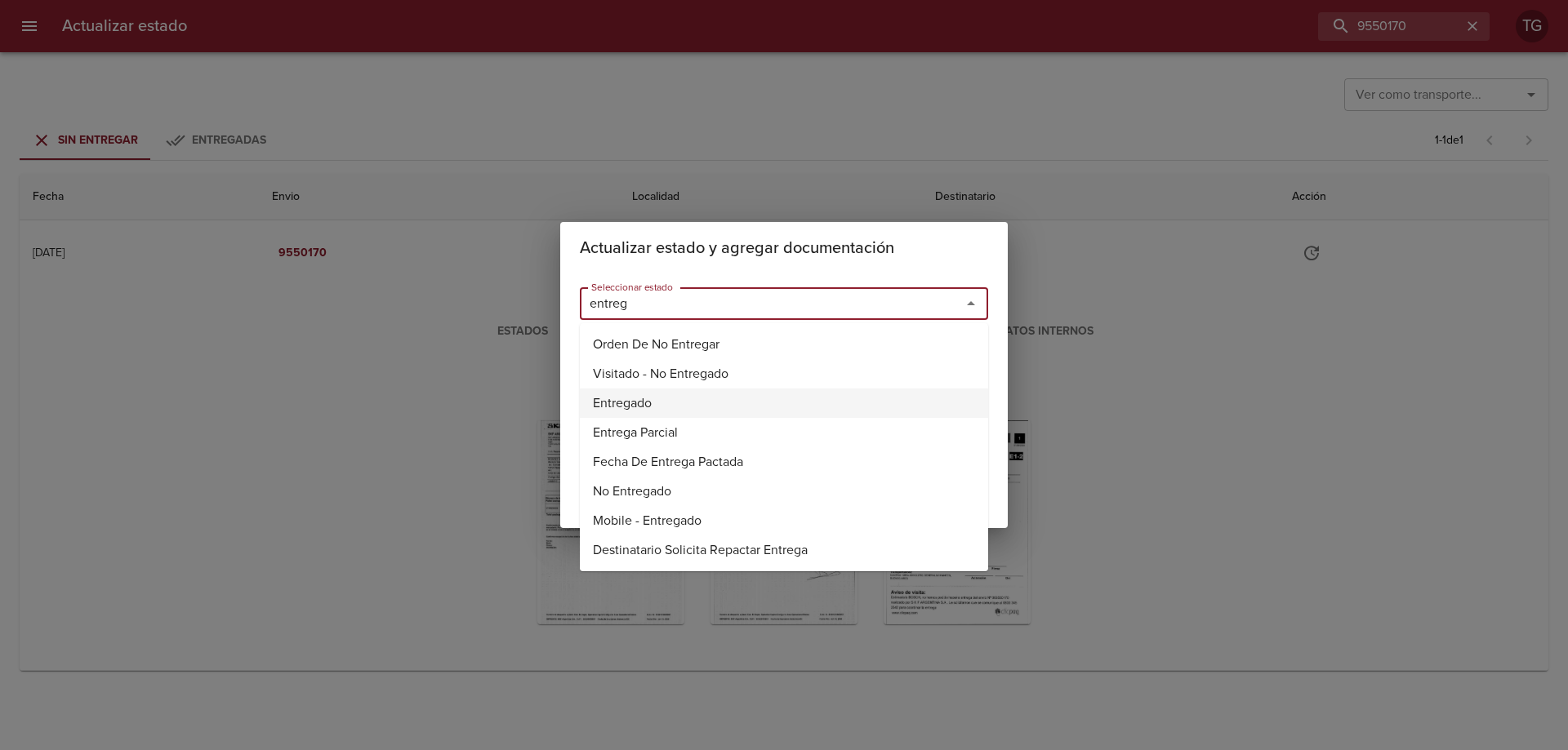
click at [669, 403] on li "Entregado" at bounding box center [784, 403] width 408 height 29
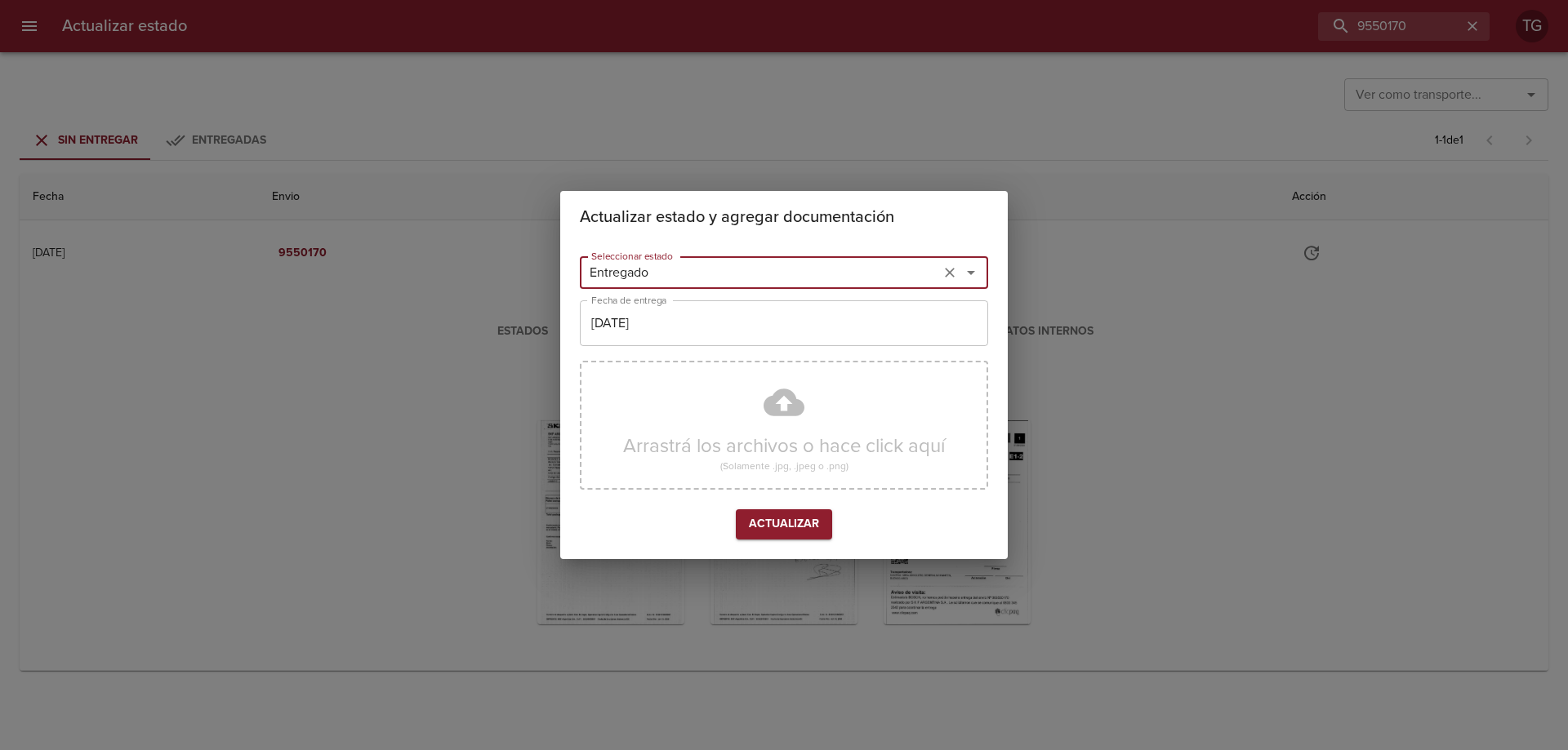
type input "Entregado"
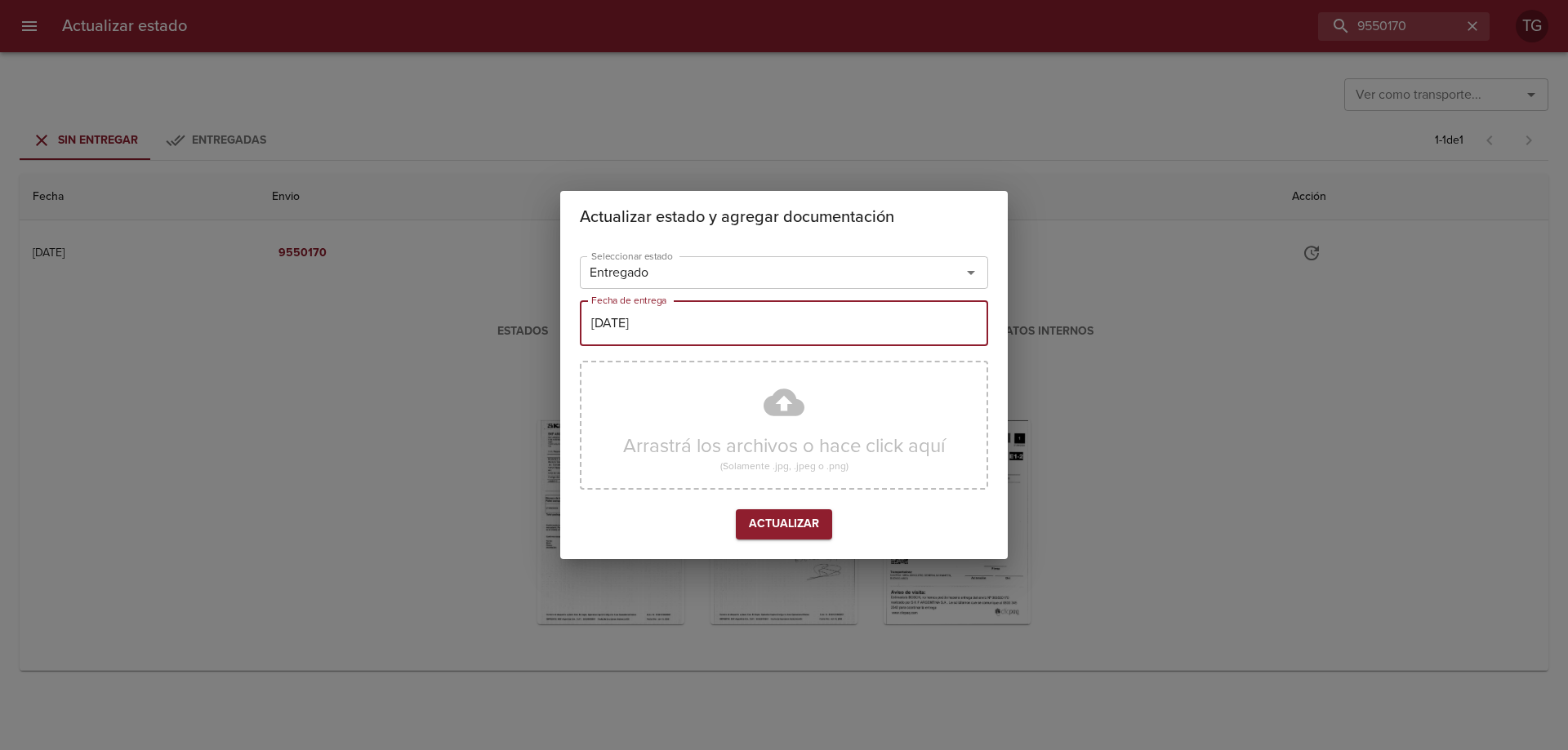
click at [700, 330] on input "[DATE]" at bounding box center [784, 323] width 408 height 46
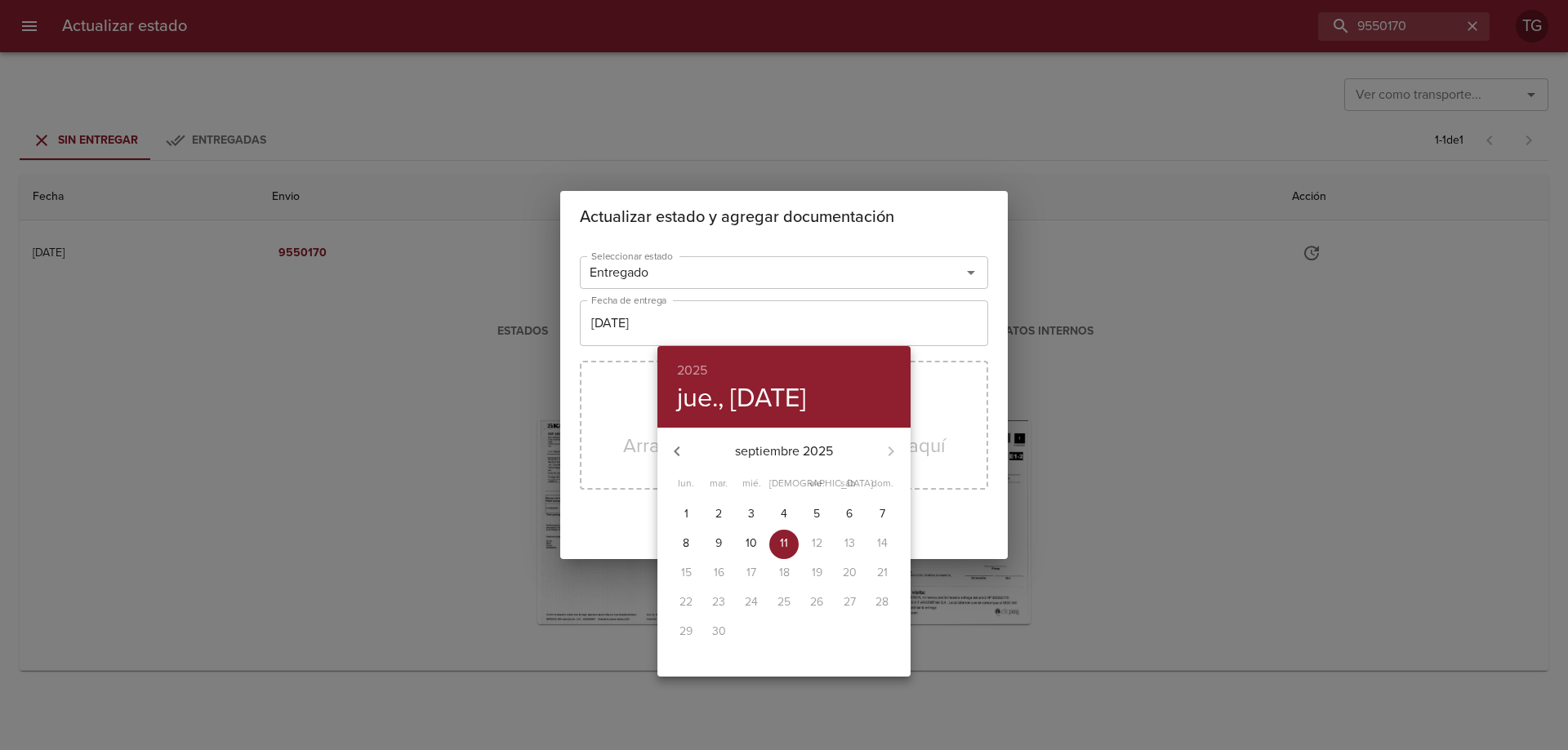
drag, startPoint x: 719, startPoint y: 509, endPoint x: 729, endPoint y: 504, distance: 11.2
click at [718, 507] on p "2" at bounding box center [718, 514] width 7 height 16
type input "02/09/2025"
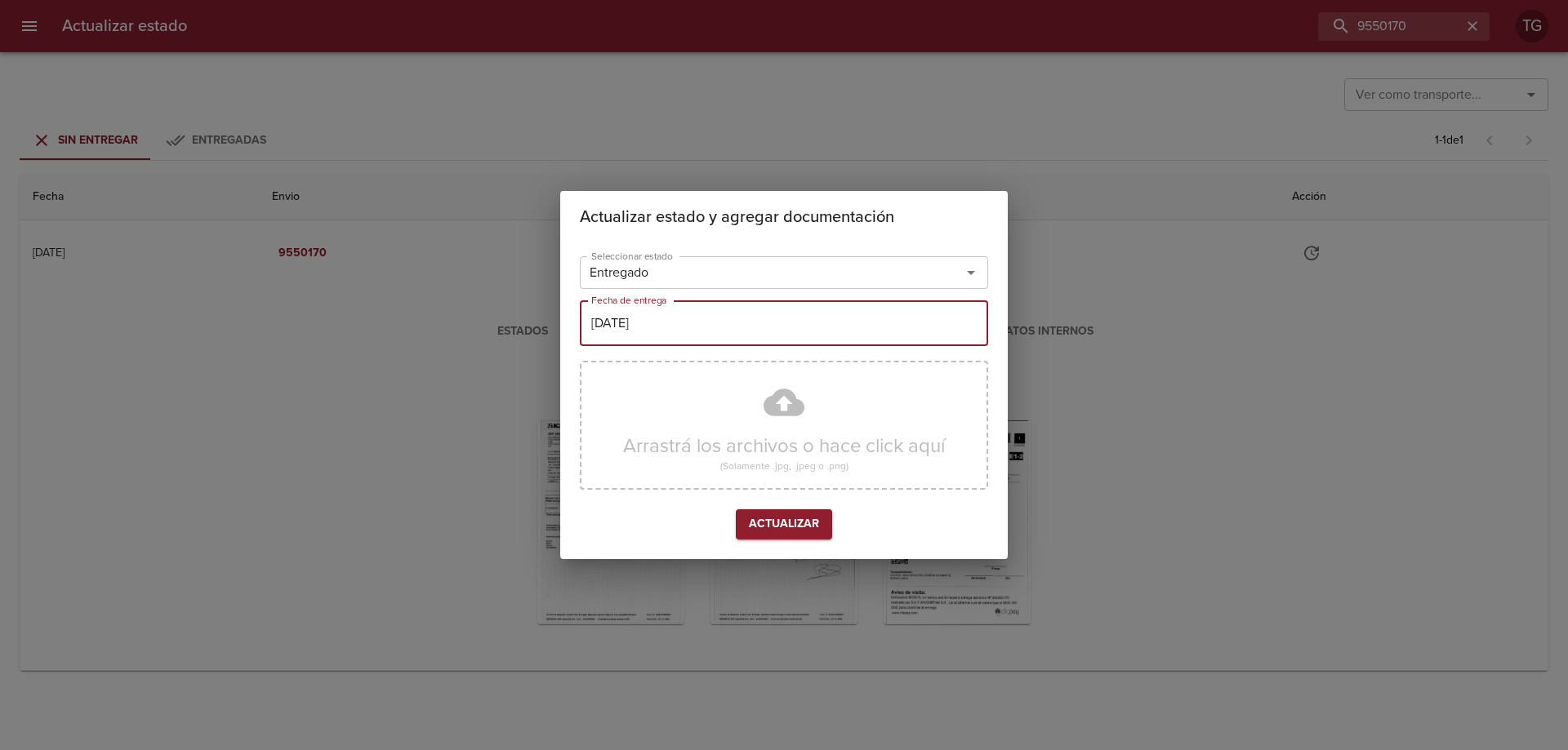
click at [781, 525] on span "Actualizar" at bounding box center [784, 525] width 71 height 21
